Goal: Communication & Community: Answer question/provide support

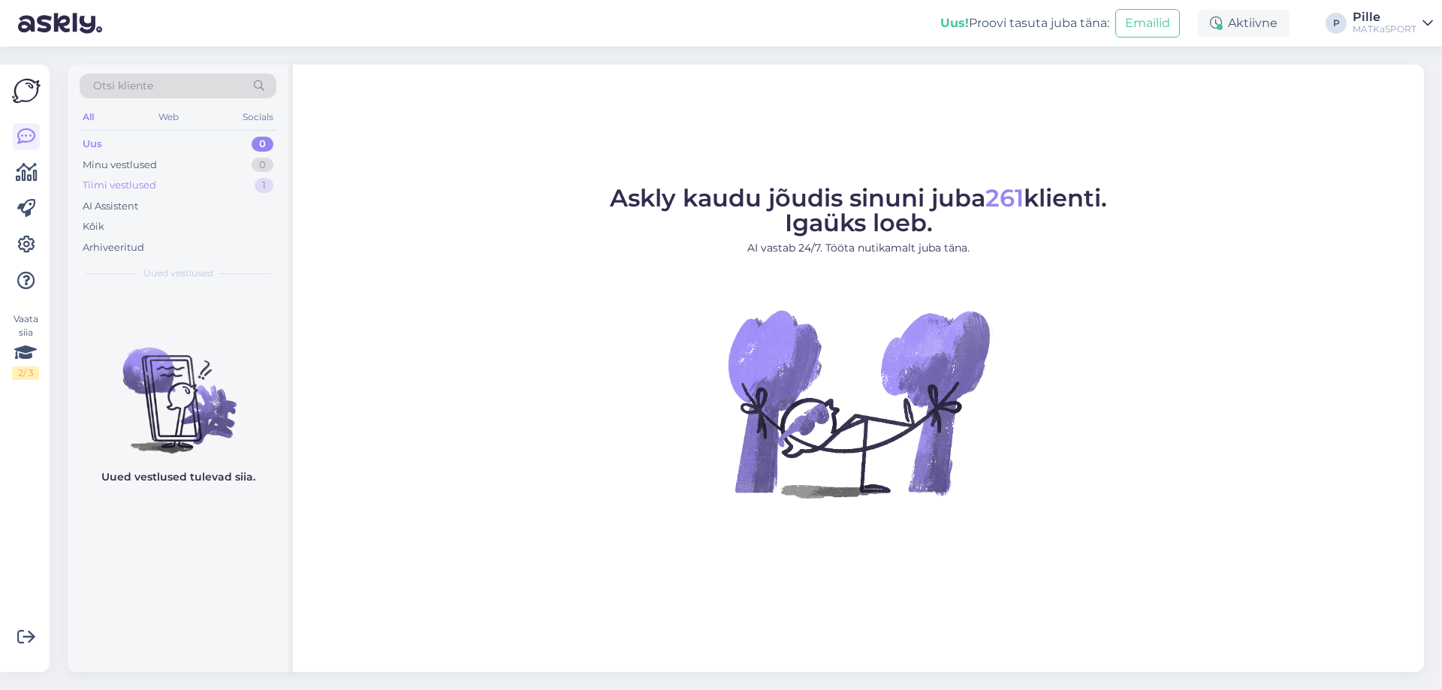
click at [152, 186] on div "Tiimi vestlused" at bounding box center [120, 185] width 74 height 15
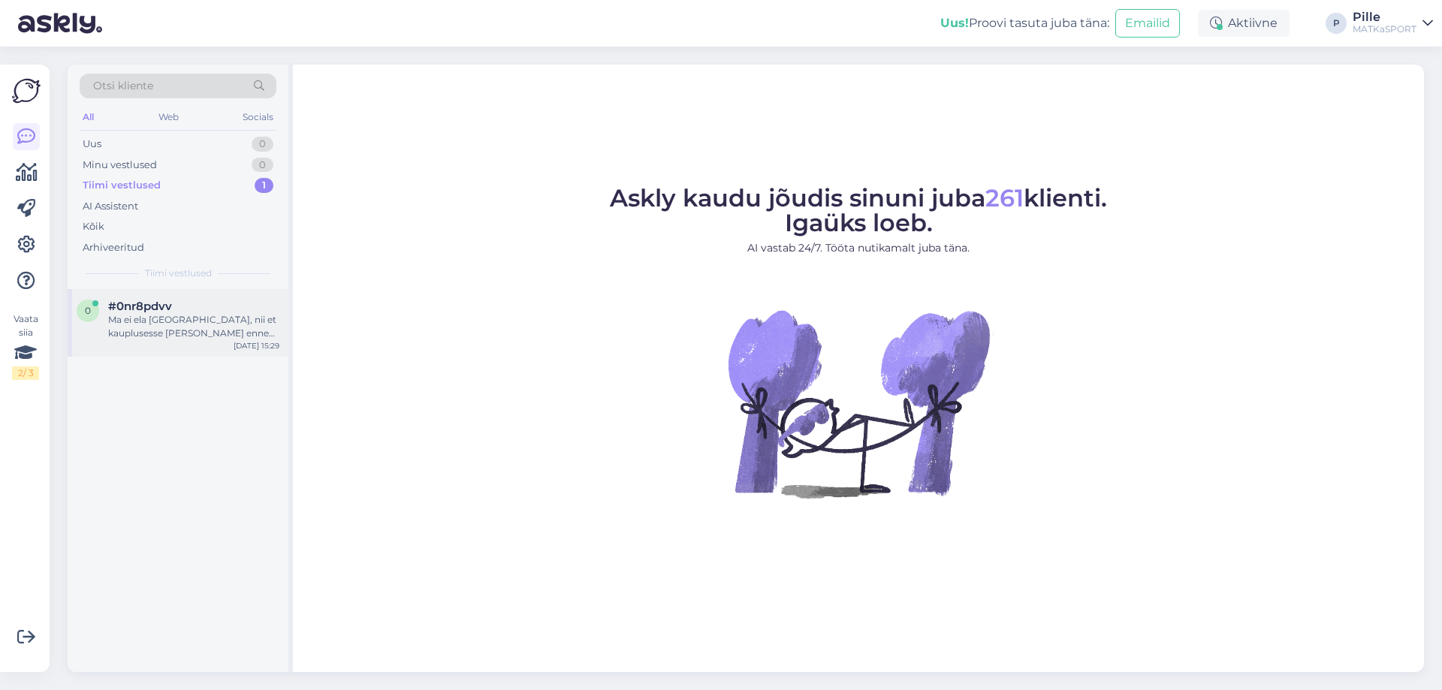
click at [204, 333] on div "Ma ei ela [GEOGRAPHIC_DATA], nii et kauplusesse [PERSON_NAME] enne kahe aasta m…" at bounding box center [193, 326] width 171 height 27
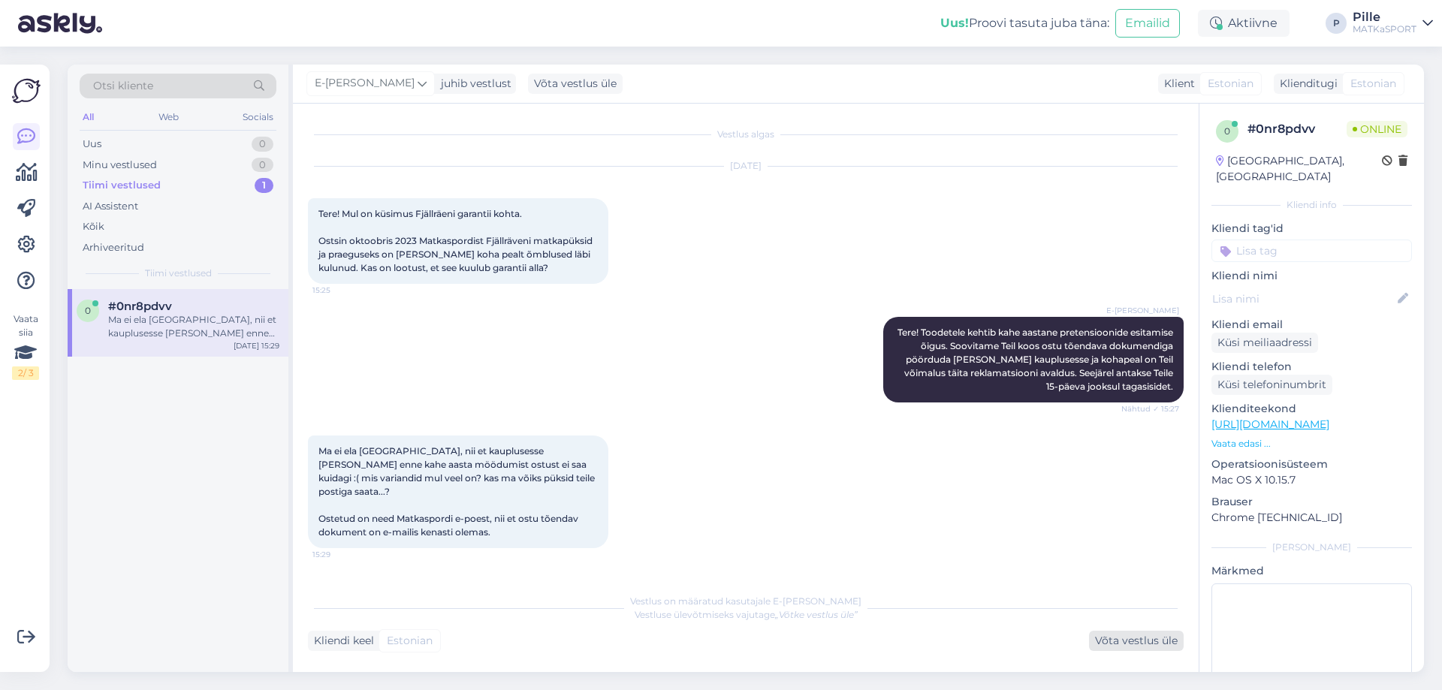
click at [1122, 642] on div "Võta vestlus üle" at bounding box center [1136, 641] width 95 height 20
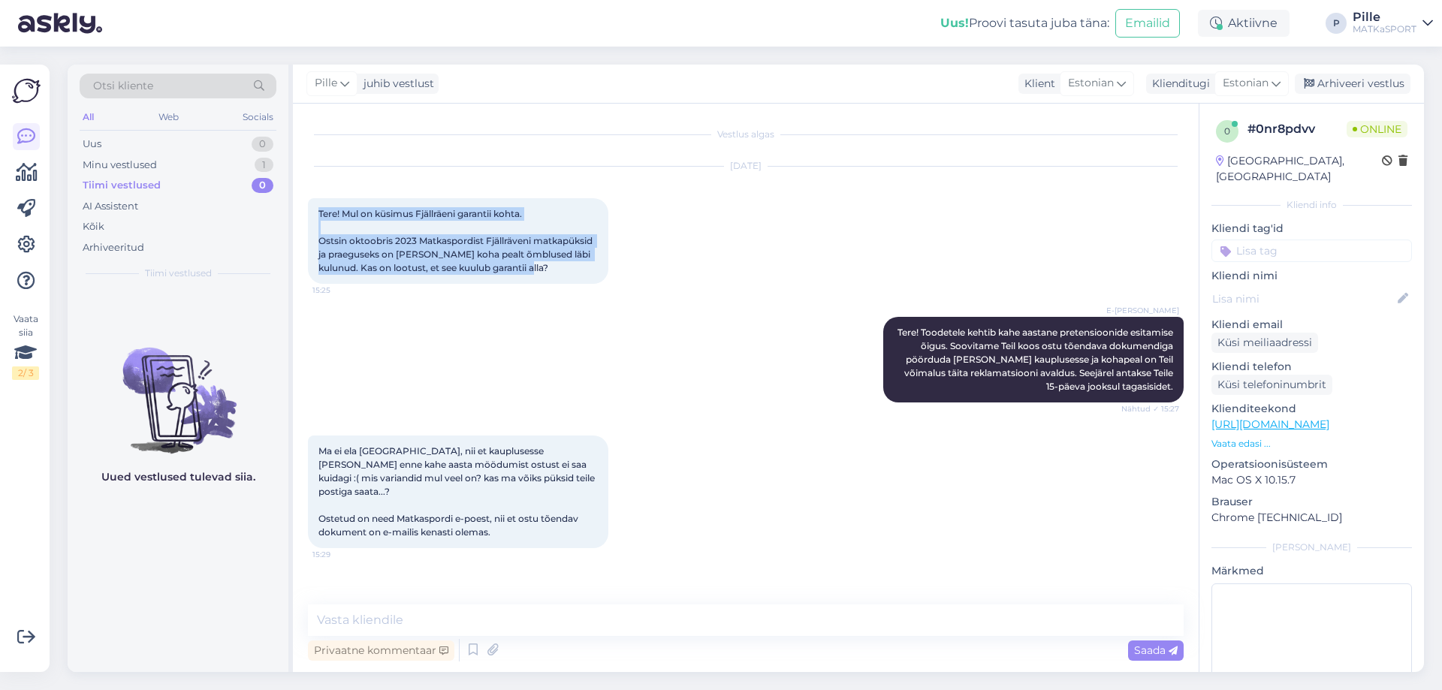
drag, startPoint x: 316, startPoint y: 211, endPoint x: 566, endPoint y: 278, distance: 258.2
click at [569, 276] on div "Tere! Mul on küsimus Fjällräeni garantii kohta. Ostsin oktoobris 2023 Matkaspor…" at bounding box center [458, 241] width 300 height 86
copy span "Tere! Mul on küsimus Fjällräeni garantii kohta. Ostsin oktoobris 2023 Matkaspor…"
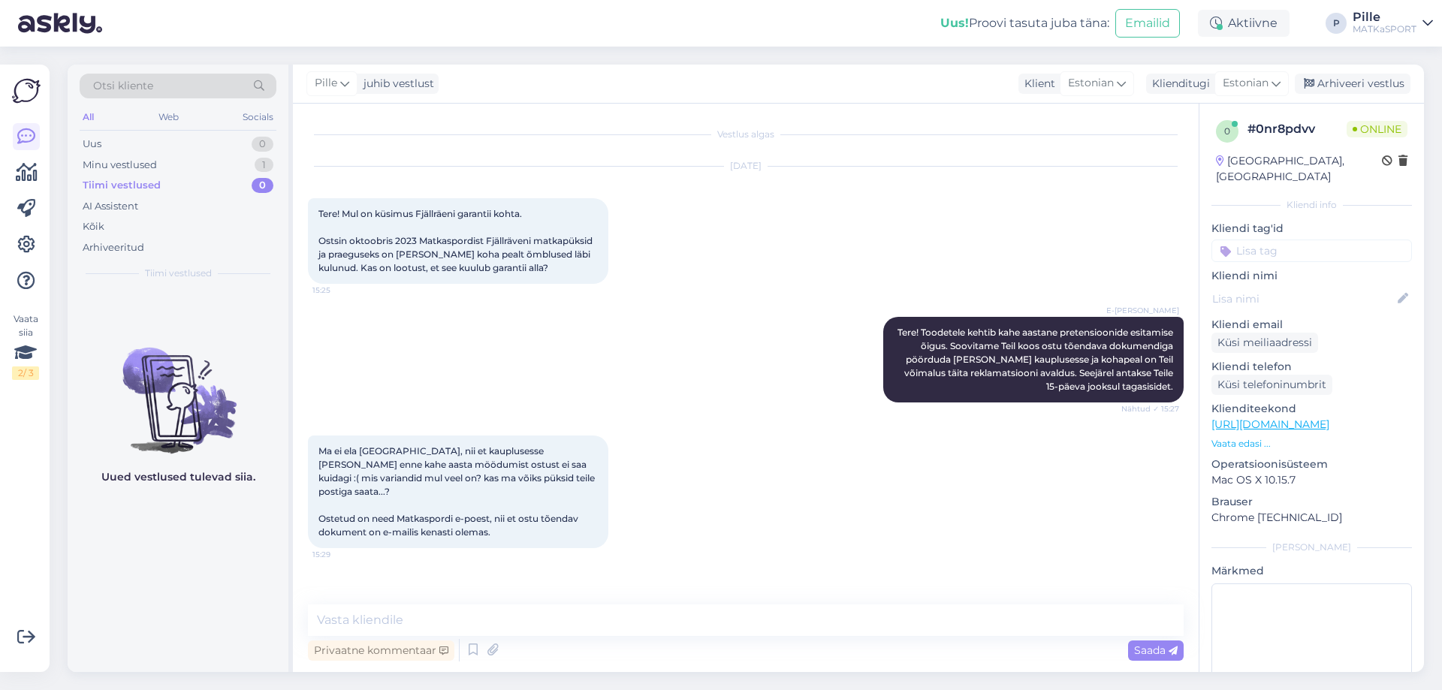
click at [339, 461] on span "Ma ei ela [GEOGRAPHIC_DATA], nii et kauplusesse [PERSON_NAME] enne kahe aasta m…" at bounding box center [458, 491] width 279 height 92
click at [372, 624] on textarea at bounding box center [746, 621] width 876 height 32
paste textarea "Fjällräveni toodetel on garantii, mis katab tootmis- ja materjalidefektid. Sama…"
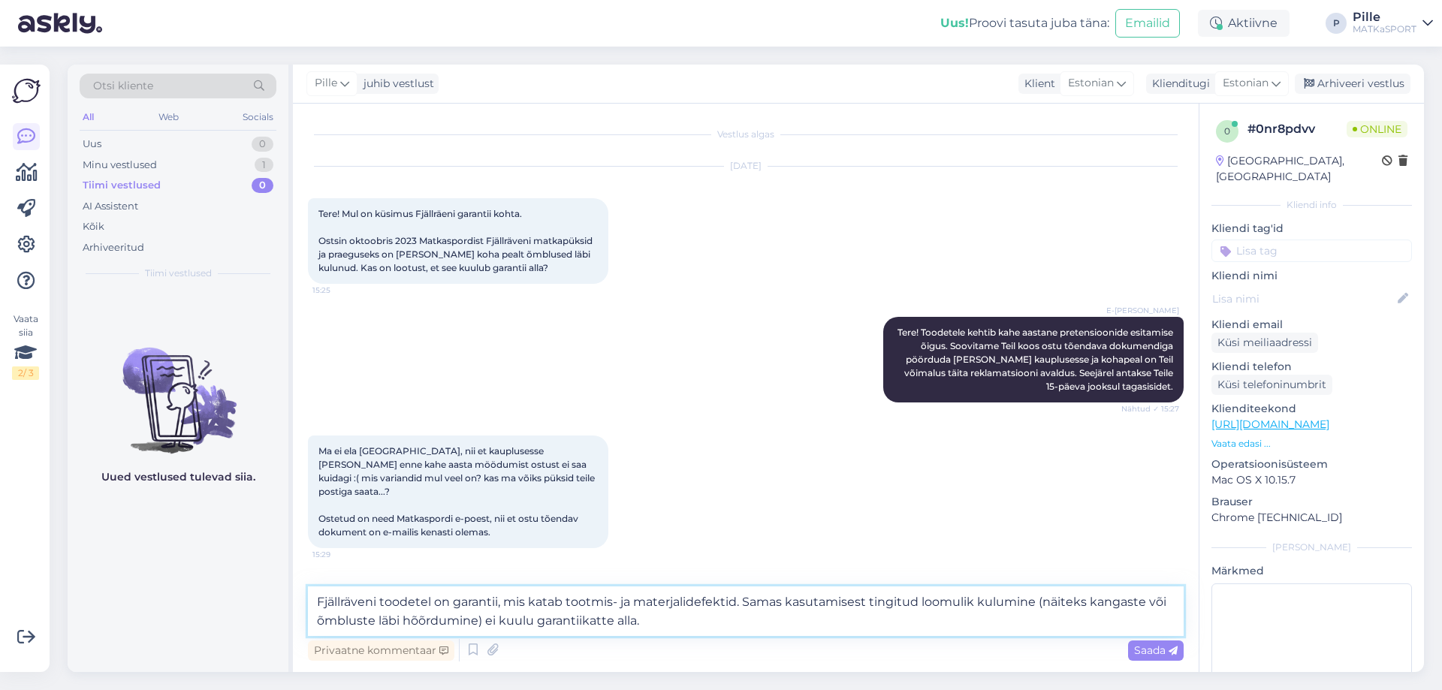
drag, startPoint x: 461, startPoint y: 596, endPoint x: 316, endPoint y: 600, distance: 145.0
click at [316, 600] on textarea "Fjällräveni toodetel on garantii, mis katab tootmis- ja materjalidefektid. Sama…" at bounding box center [746, 612] width 876 height 50
click at [391, 598] on textarea "Garantii, mis katab tootmis- ja materjalidefektid. Samas kasutamisest tingitud …" at bounding box center [746, 612] width 876 height 50
click at [446, 622] on textarea "Garantii katab tootmis- ja materjalidefektid. Samas kasutamisest tingitud loomu…" at bounding box center [746, 612] width 876 height 50
click at [484, 617] on textarea "Garantii katab tootmis- ja materjalidefektid. Samas kasutamisest tingitud loomu…" at bounding box center [746, 612] width 876 height 50
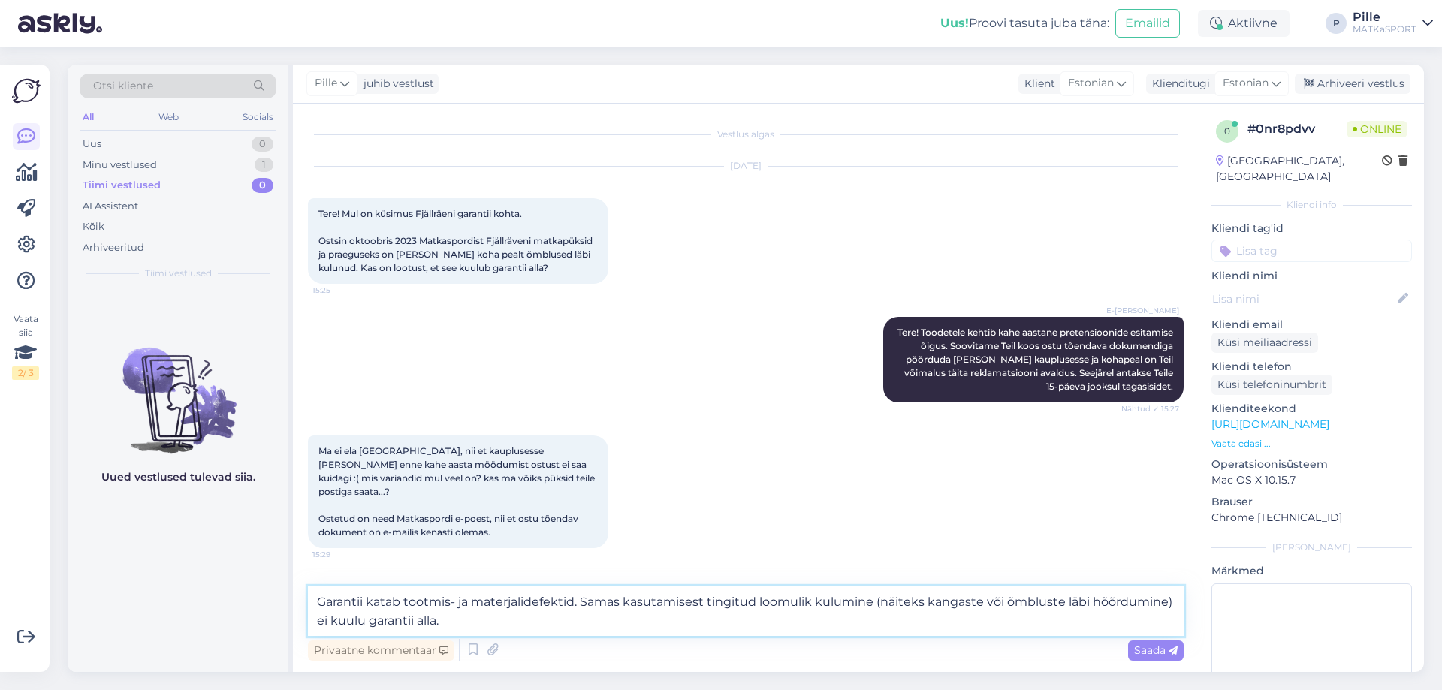
click at [461, 620] on textarea "Garantii katab tootmis- ja materjalidefektid. Samas kasutamisest tingitud loomu…" at bounding box center [746, 612] width 876 height 50
click at [492, 625] on textarea "Garantii katab tootmis- ja materjalidefektid. Samas kasutamisest tingitud loomu…" at bounding box center [746, 612] width 876 height 50
paste textarea "Sellist tüüpi kulumisi saab aga väga hästi parandada – soovitame pöörduda õmble…"
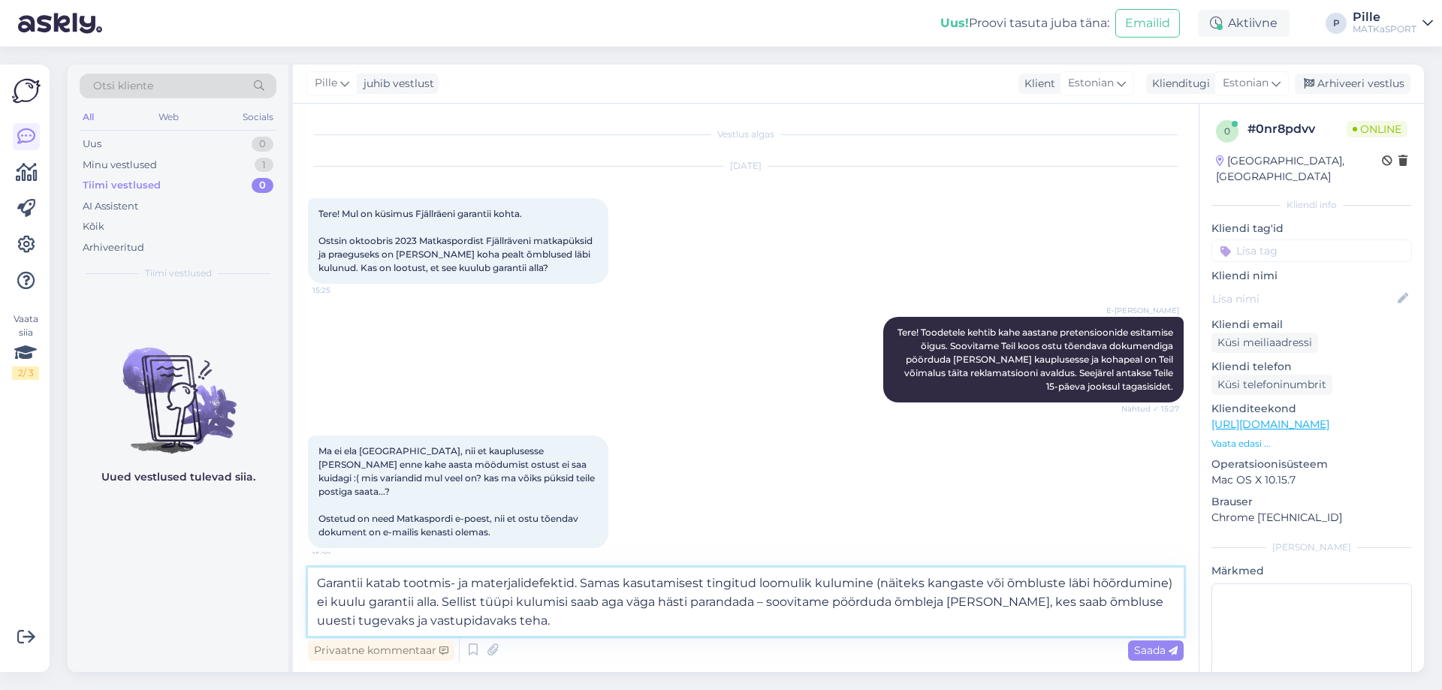
drag, startPoint x: 524, startPoint y: 602, endPoint x: 445, endPoint y: 606, distance: 79.0
click at [445, 606] on textarea "Garantii katab tootmis- ja materjalidefektid. Samas kasutamisest tingitud loomu…" at bounding box center [746, 602] width 876 height 68
drag, startPoint x: 1087, startPoint y: 602, endPoint x: 1099, endPoint y: 635, distance: 35.2
click at [1099, 635] on textarea "Garantii katab tootmis- ja materjalidefektid. Samas kasutamisest tingitud loomu…" at bounding box center [746, 602] width 876 height 68
click at [316, 584] on textarea "Garantii katab tootmis- ja materjalidefektid. Samas kasutamisest tingitud loomu…" at bounding box center [746, 602] width 876 height 68
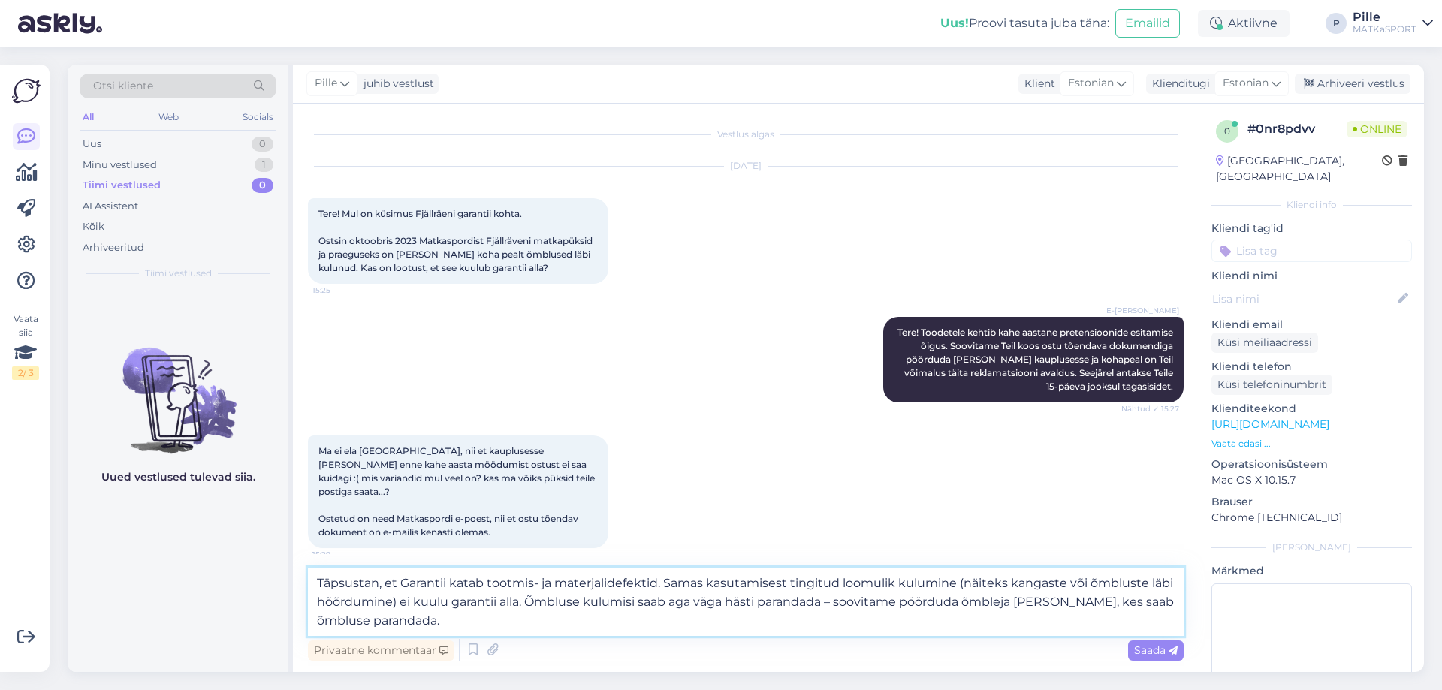
click at [406, 583] on textarea "Täpsustan, et Garantii katab tootmis- ja materjalidefektid. Samas kasutamisest …" at bounding box center [746, 602] width 876 height 68
drag, startPoint x: 713, startPoint y: 581, endPoint x: 663, endPoint y: 578, distance: 49.7
click at [663, 578] on textarea "Täpsustan, et garantii katab tootmis- ja materjalidefektid. Samas kasutamisest …" at bounding box center [746, 602] width 876 height 68
click at [392, 600] on textarea "Täpsustan, et garantii katab tootmis- ja materjalidefektid. Kasutamisest tingit…" at bounding box center [746, 602] width 876 height 68
click at [479, 620] on textarea "Täpsustan, et garantii katab tootmis- ja materjalidefektid. Kasutamisest tingit…" at bounding box center [746, 602] width 876 height 68
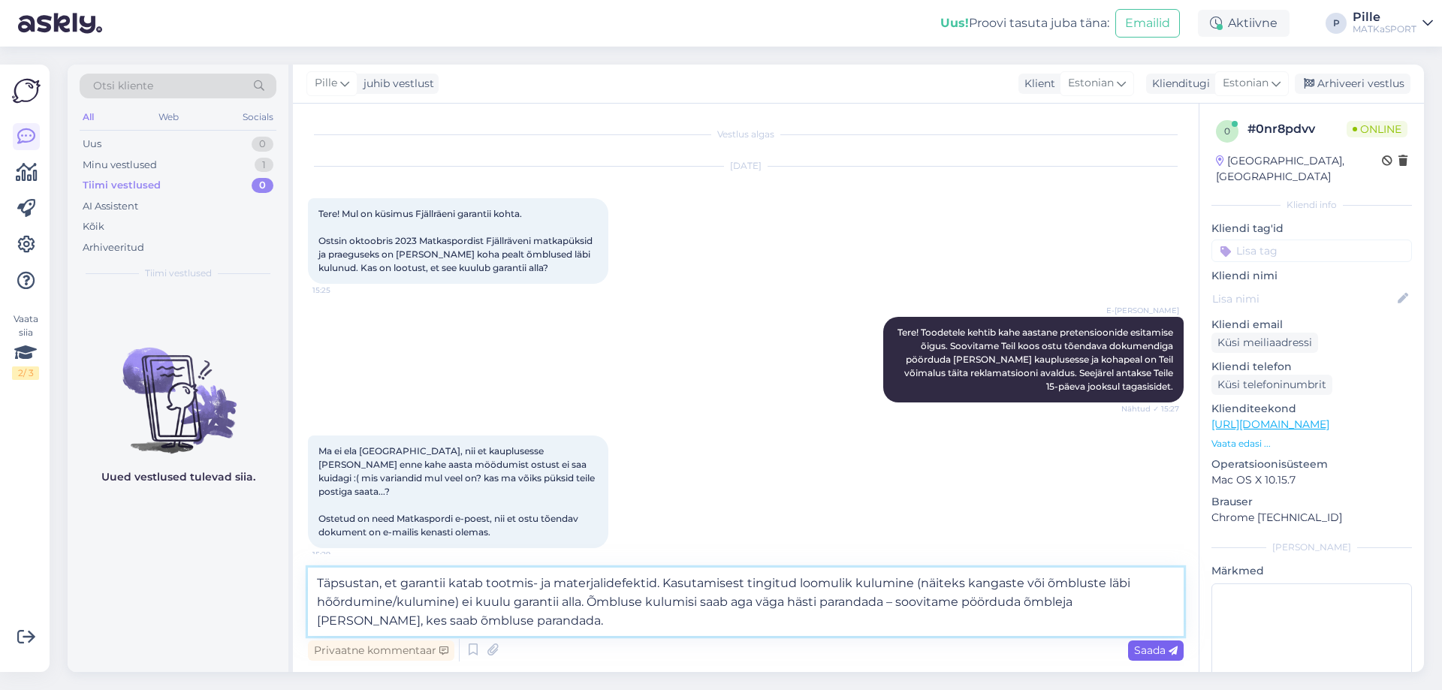
type textarea "Täpsustan, et garantii katab tootmis- ja materjalidefektid. Kasutamisest tingit…"
click at [1161, 654] on span "Saada" at bounding box center [1156, 651] width 44 height 14
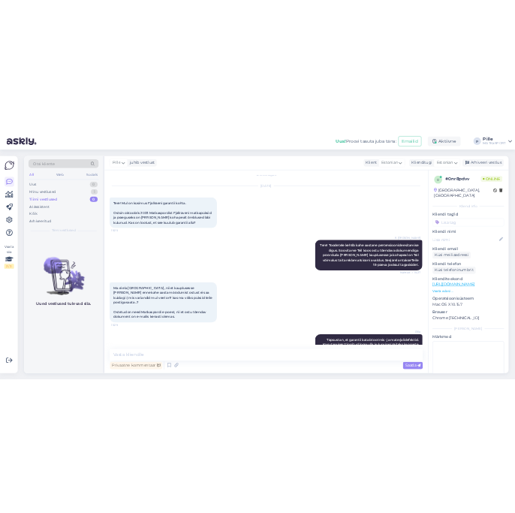
scroll to position [92, 0]
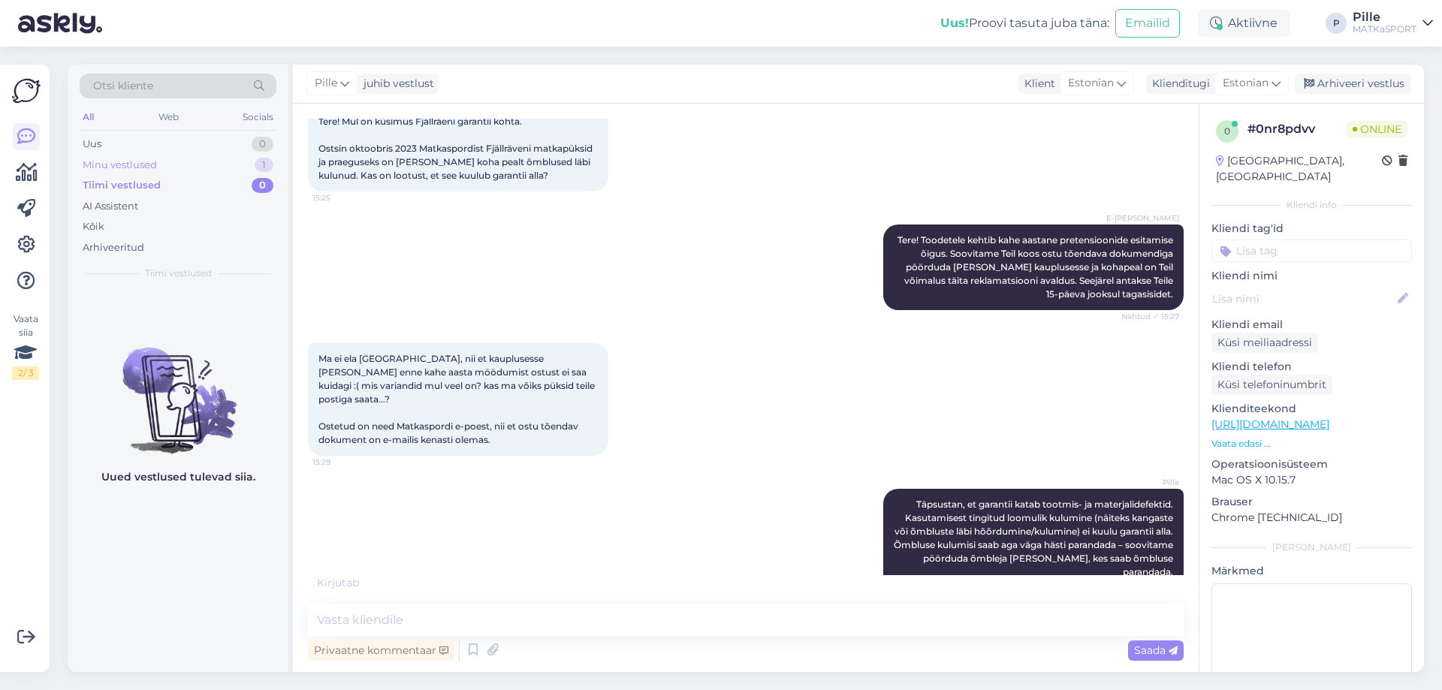
click at [143, 160] on div "Minu vestlused" at bounding box center [120, 165] width 74 height 15
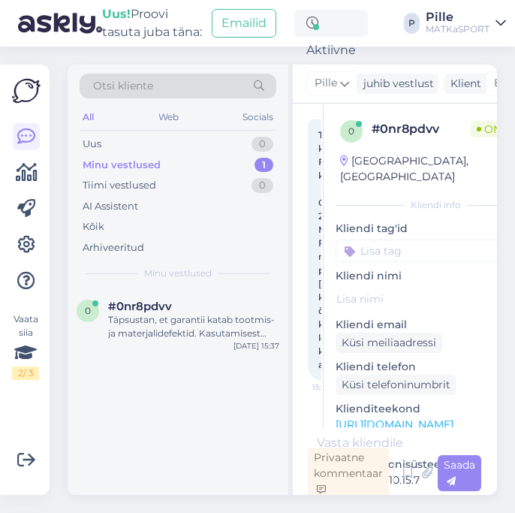
scroll to position [119, 0]
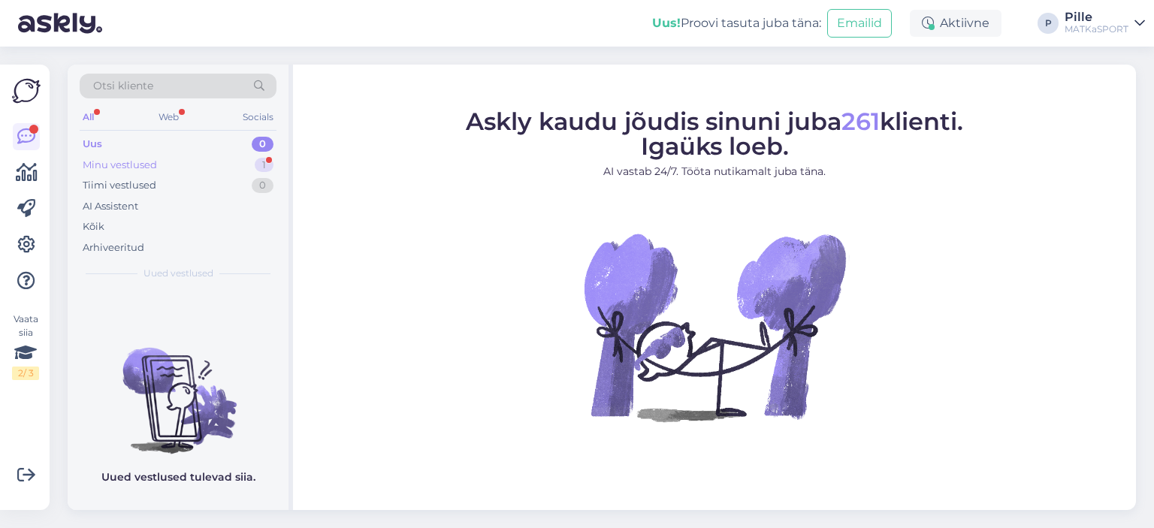
click at [137, 159] on div "Minu vestlused" at bounding box center [120, 165] width 74 height 15
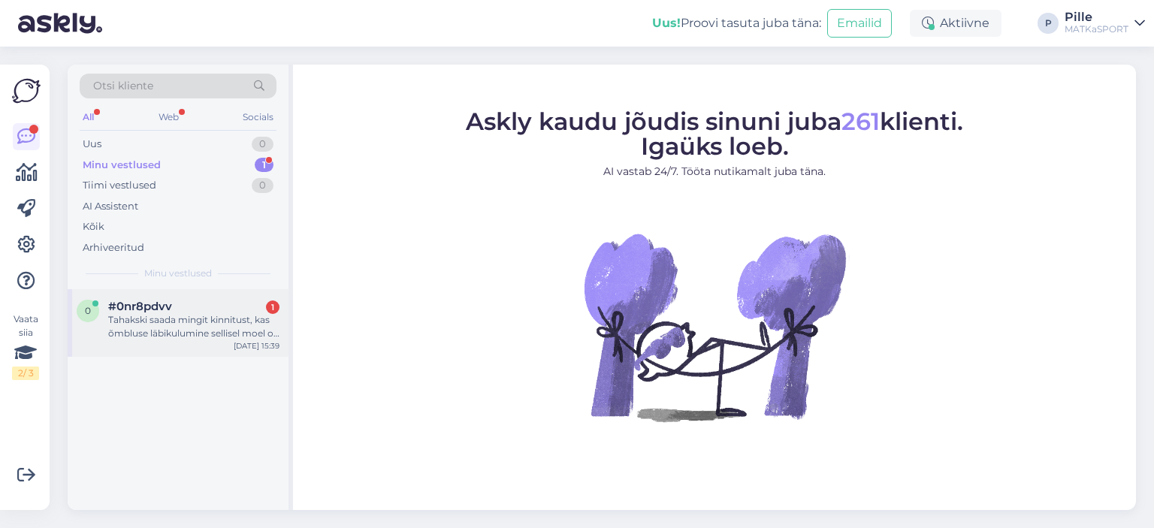
click at [195, 315] on div "Tahakski saada mingit kinnitust, kas õmbluse läbikulumine sellisel moel on loom…" at bounding box center [193, 326] width 171 height 27
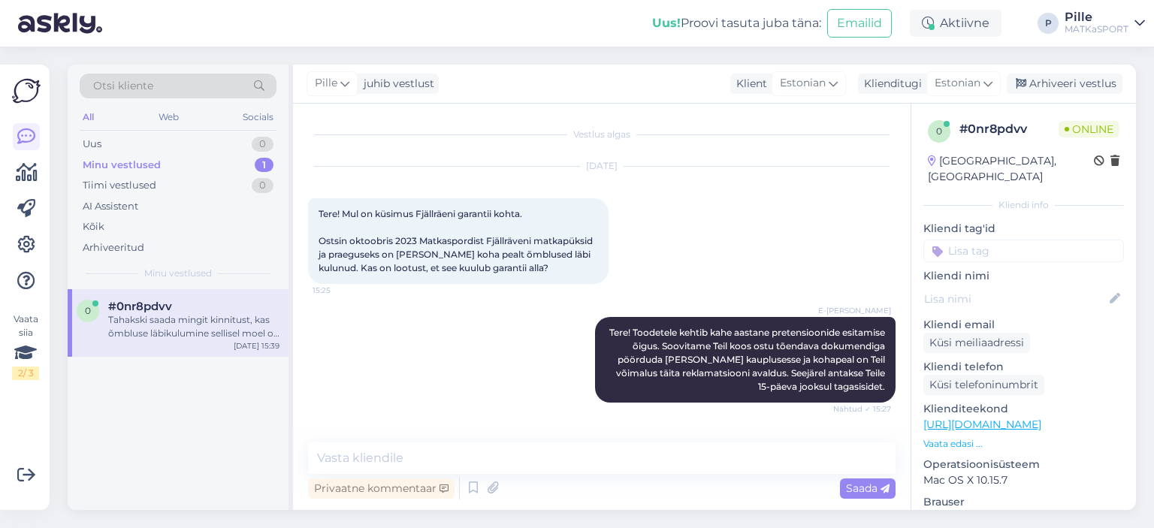
scroll to position [359, 0]
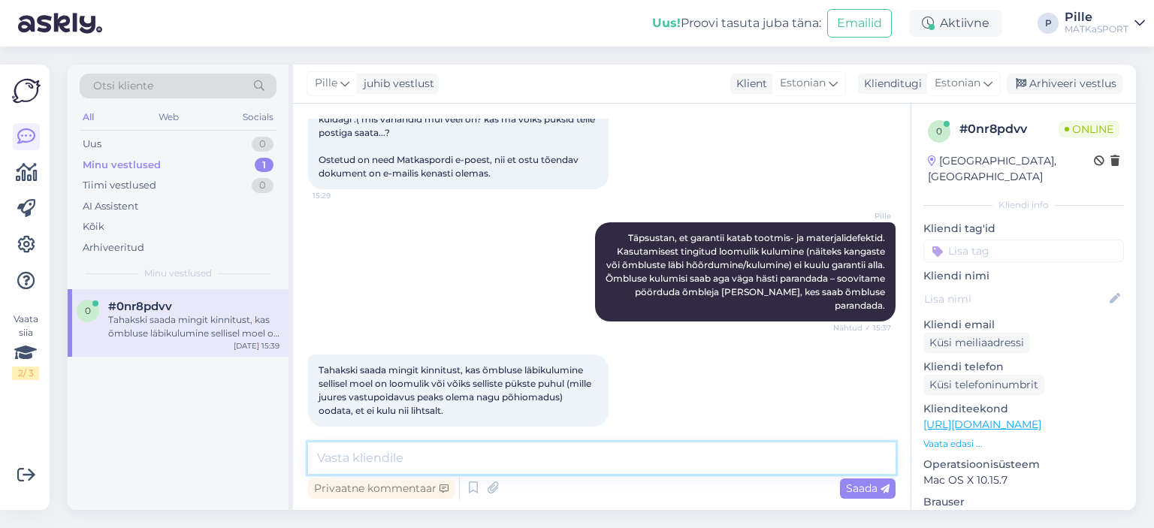
click at [530, 455] on textarea at bounding box center [601, 458] width 587 height 32
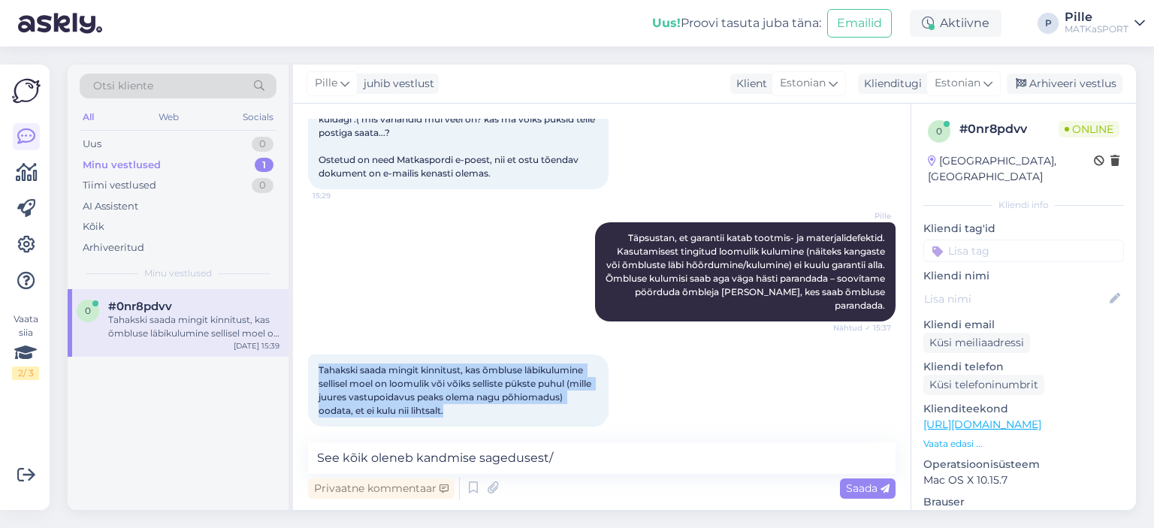
drag, startPoint x: 451, startPoint y: 399, endPoint x: 319, endPoint y: 352, distance: 140.9
click at [319, 355] on div "Tahakski saada mingit kinnitust, kas õmbluse läbikulumine sellisel moel on loom…" at bounding box center [458, 391] width 300 height 72
copy span "Tahakski saada mingit kinnitust, kas õmbluse läbikulumine sellisel moel on loom…"
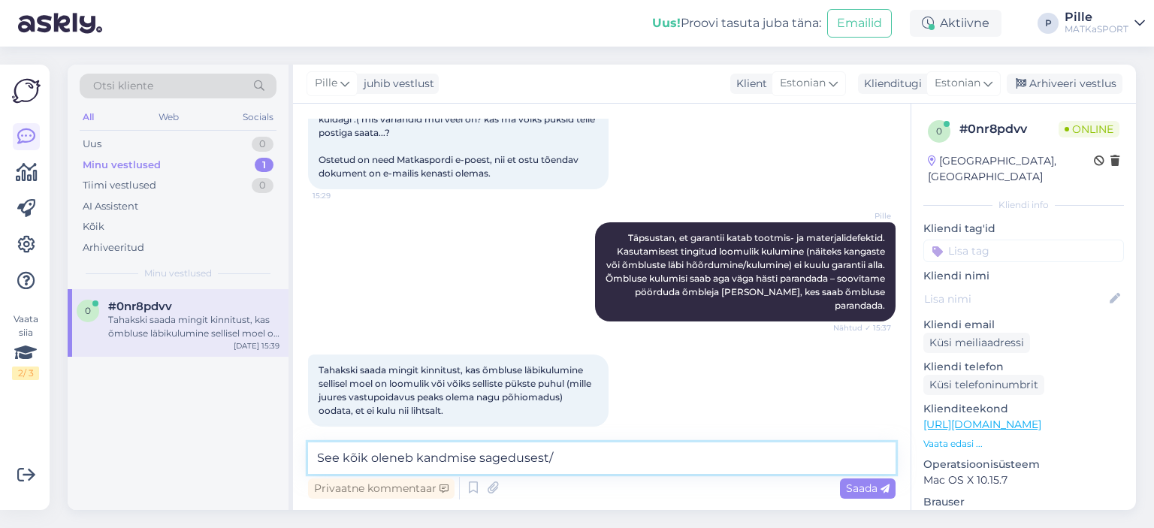
click at [565, 452] on textarea "See kõik oleneb kandmise sagedusest/" at bounding box center [601, 458] width 587 height 32
drag, startPoint x: 580, startPoint y: 456, endPoint x: 270, endPoint y: 442, distance: 309.8
click at [270, 442] on div "Otsi kliente All Web Socials Uus 0 Minu vestlused 1 Tiimi vestlused 0 AI Assist…" at bounding box center [602, 287] width 1068 height 445
click at [572, 454] on textarea "See kõik oleneb kandmise sagedusest/" at bounding box center [601, 458] width 587 height 32
drag, startPoint x: 569, startPoint y: 457, endPoint x: 485, endPoint y: 462, distance: 84.3
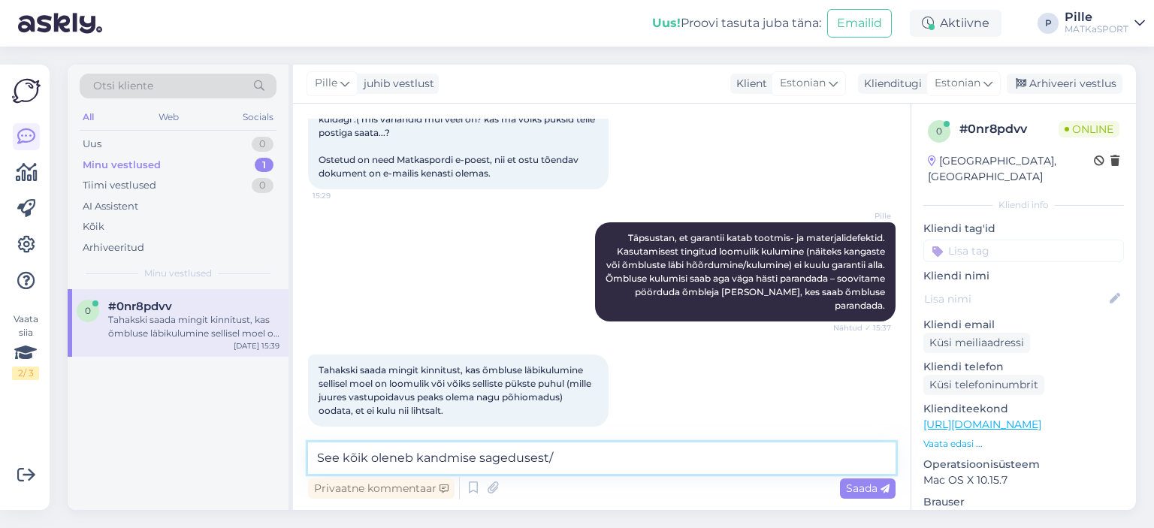
click at [481, 462] on textarea "See kõik oleneb kandmise sagedusest/" at bounding box center [601, 458] width 587 height 32
click at [580, 458] on textarea "See kõik oleneb kandmise sagedusest/" at bounding box center [601, 458] width 587 height 32
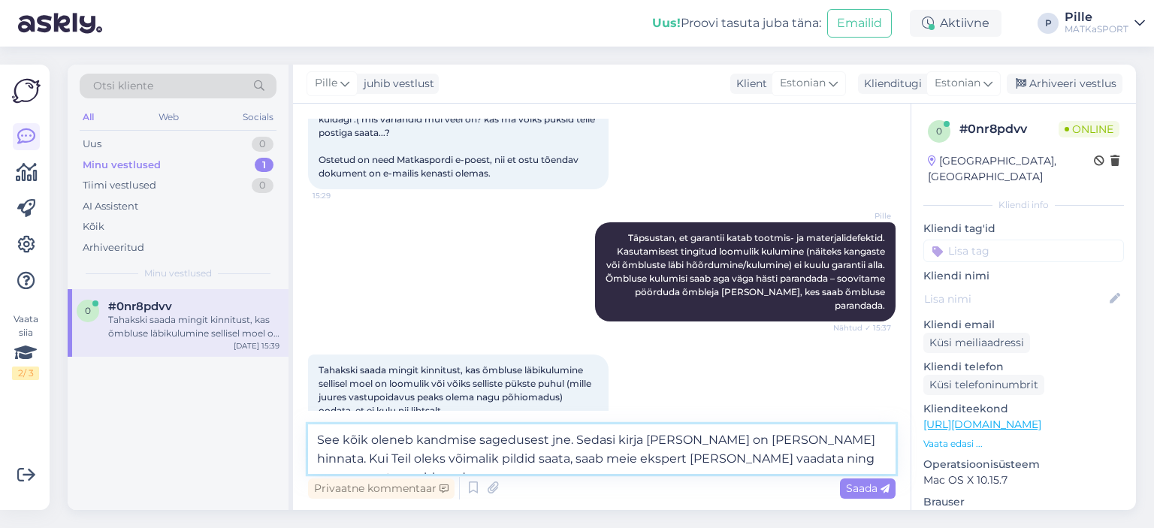
click at [768, 441] on textarea "See kõik oleneb kandmise sagedusest jne. Sedasi kirja teel on raske hinnata. Ku…" at bounding box center [601, 449] width 587 height 50
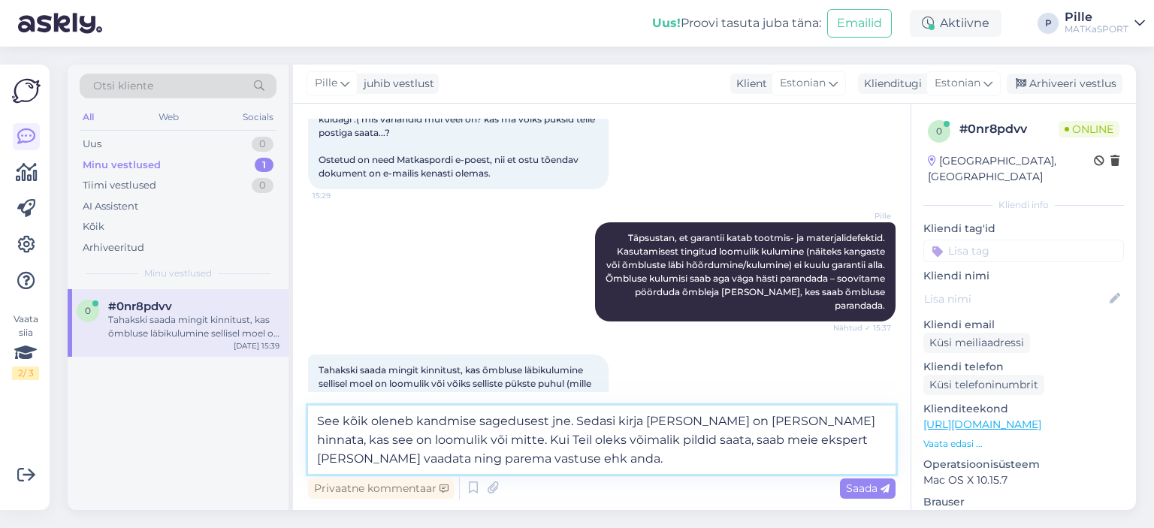
drag, startPoint x: 575, startPoint y: 419, endPoint x: 425, endPoint y: 438, distance: 151.4
click at [425, 438] on textarea "See kõik oleneb kandmise sagedusest jne. Sedasi kirja teel on raske hinnata, ka…" at bounding box center [601, 440] width 587 height 68
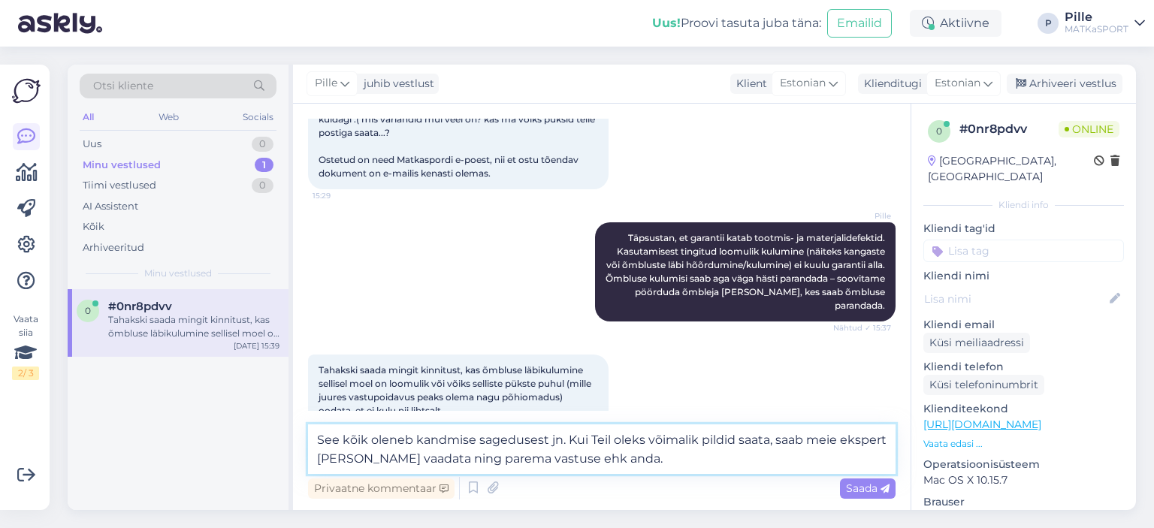
click at [543, 439] on textarea "See kõik oleneb kandmise sagedusest jn. Kui Teil oleks võimalik pildid saata, s…" at bounding box center [601, 449] width 587 height 50
click at [545, 439] on textarea "See kõik oleneb kandmise sagedusest jn. Kui Teil oleks võimalik pildid saata, s…" at bounding box center [601, 449] width 587 height 50
click at [616, 439] on textarea "See kõik oleneb kandmise sagedusest, kandjast jn. Kui Teil oleks võimalik pildi…" at bounding box center [601, 449] width 587 height 50
drag, startPoint x: 708, startPoint y: 461, endPoint x: 630, endPoint y: 441, distance: 81.4
click at [630, 441] on textarea "See kõik oleneb kandmise sagedusest, kandjast jne. Kui Teil oleks võimalik pild…" at bounding box center [601, 449] width 587 height 50
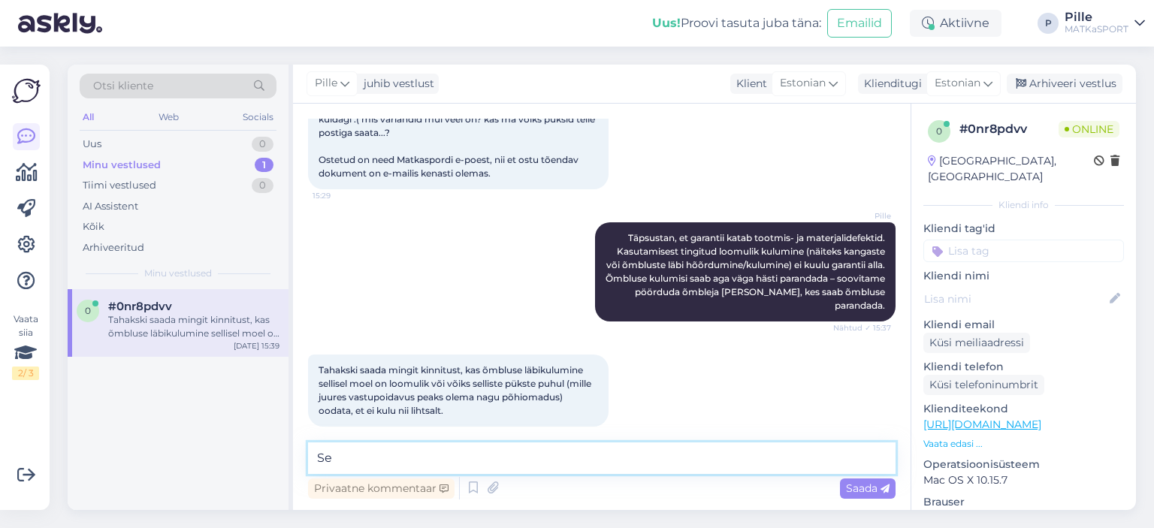
type textarea "S"
type textarea "K"
type textarea "2"
type textarea "K"
type textarea "S"
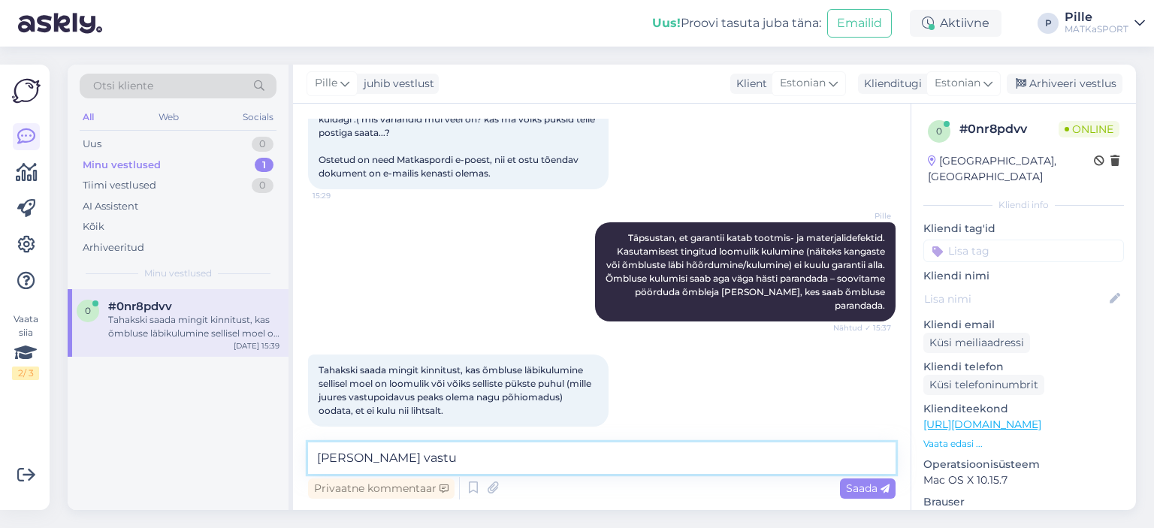
type textarea "üldine vastus"
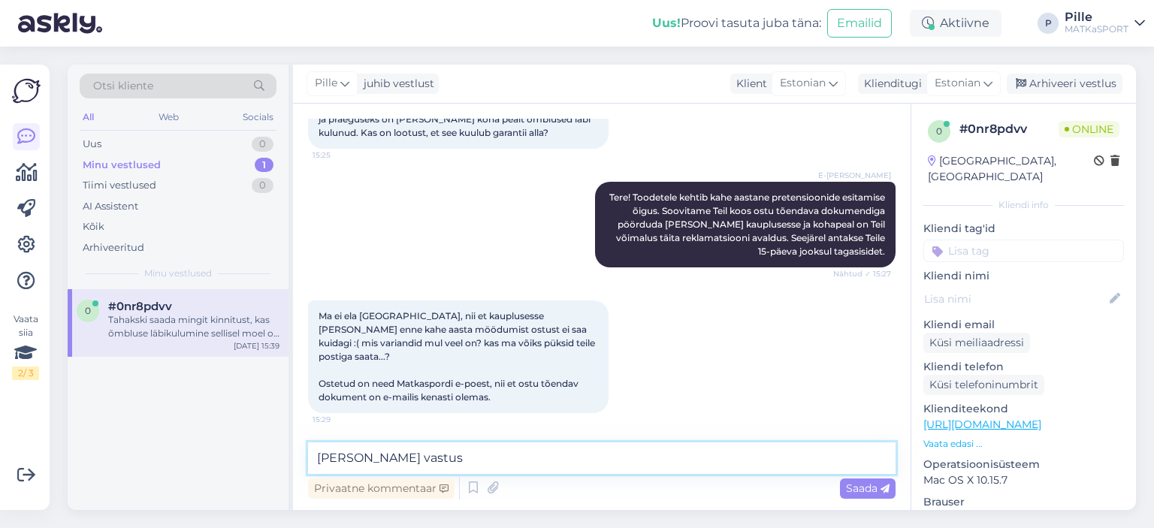
scroll to position [186, 0]
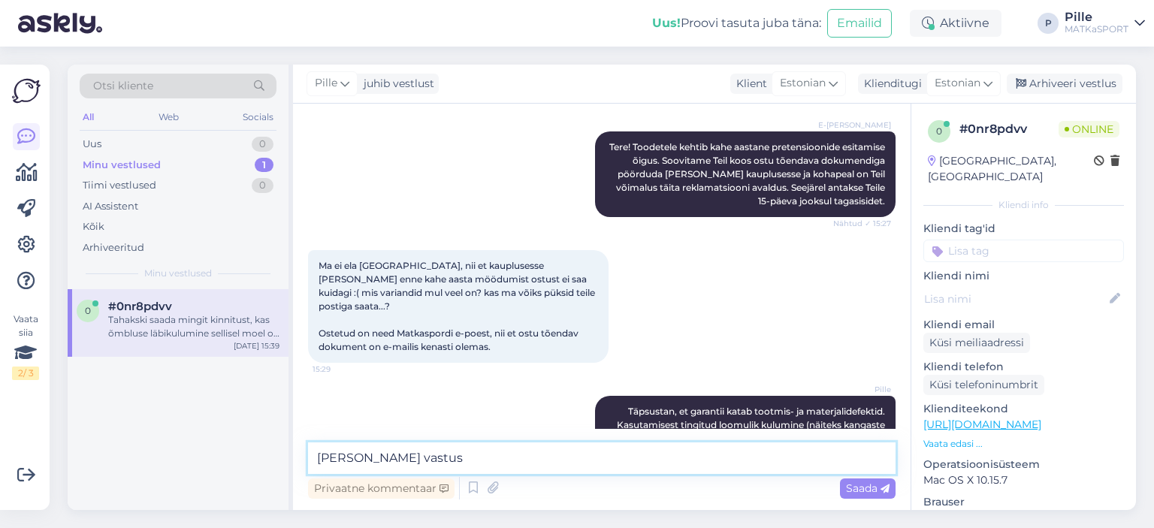
drag, startPoint x: 406, startPoint y: 454, endPoint x: 273, endPoint y: 470, distance: 133.2
click at [273, 470] on div "Otsi kliente All Web Socials Uus 0 Minu vestlused 1 Tiimi vestlused 0 AI Assist…" at bounding box center [602, 287] width 1068 height 445
type textarea "P"
type textarea "Kahe aastaste pükste puhul pigem ja."
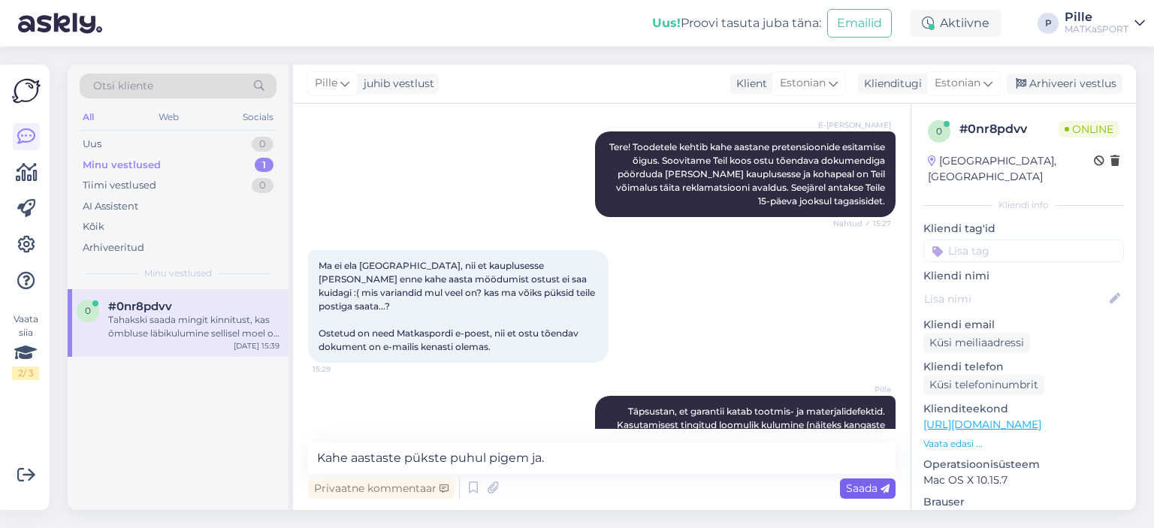
click at [858, 491] on span "Saada" at bounding box center [868, 489] width 44 height 14
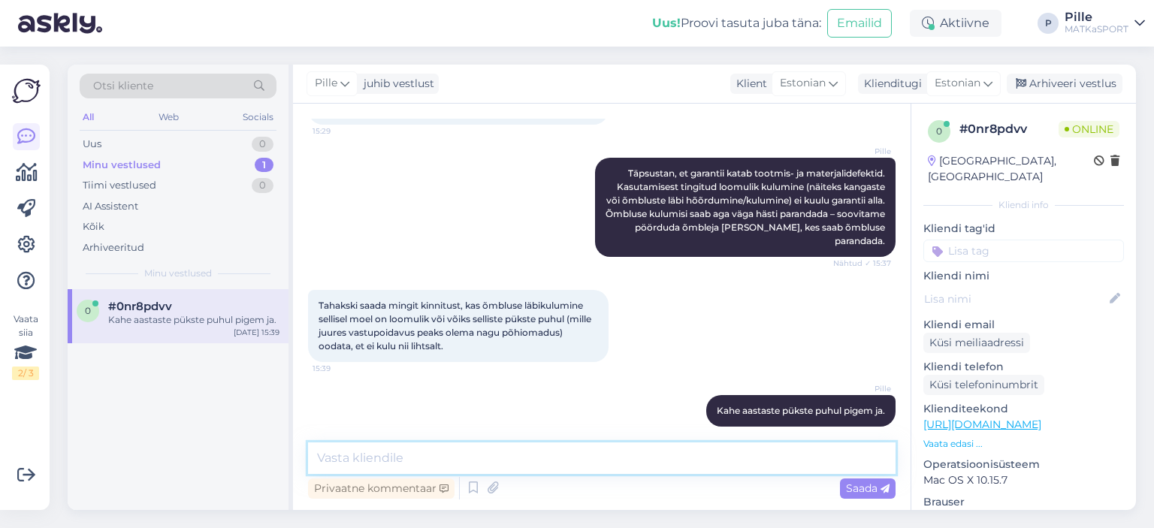
click at [503, 455] on textarea at bounding box center [601, 458] width 587 height 32
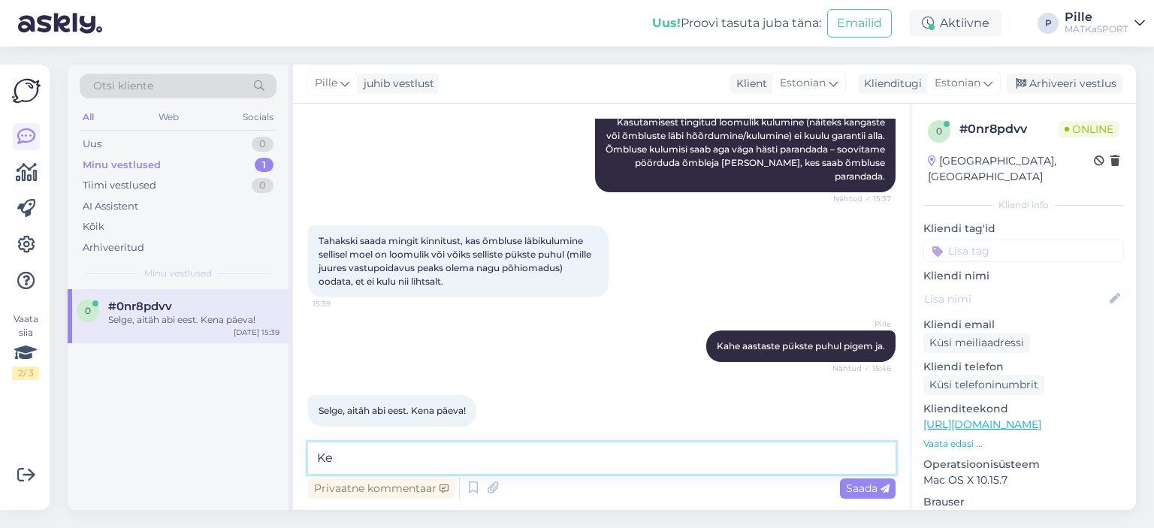
type textarea "K"
type textarea "L"
type textarea "o"
type textarea "L"
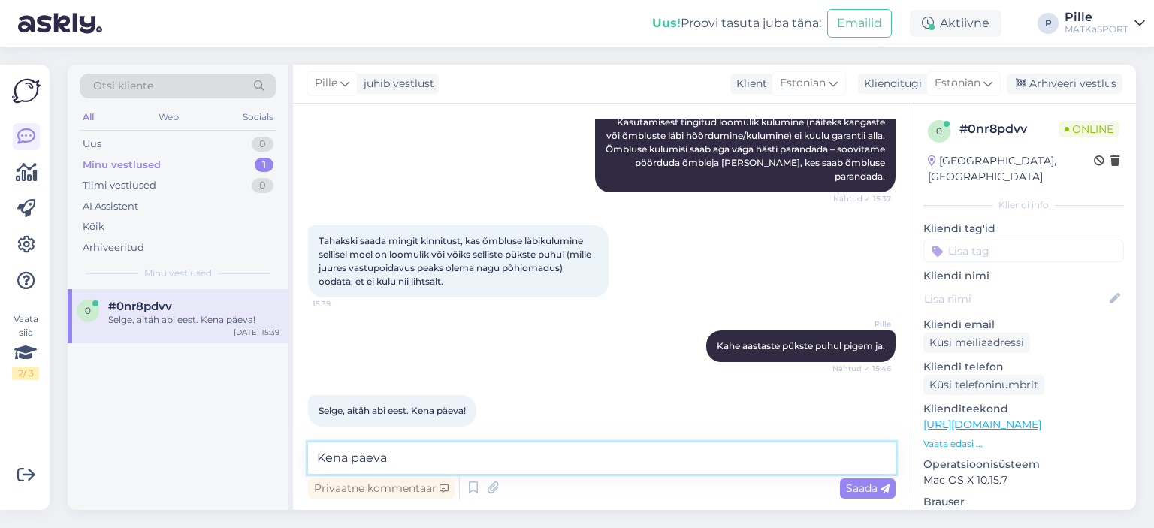
type textarea "Kena päeva!"
